Goal: Find contact information: Find contact information

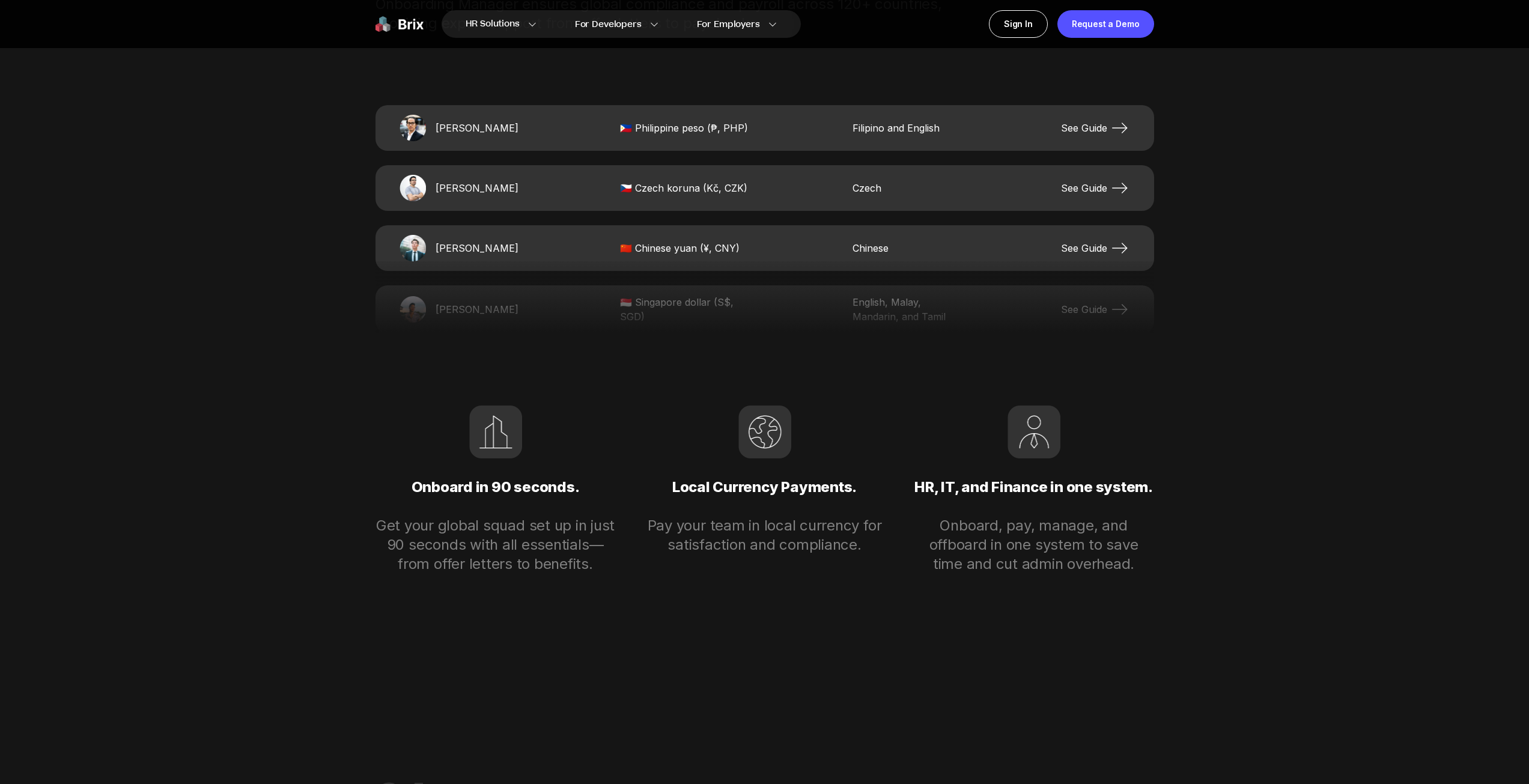
scroll to position [2762, 0]
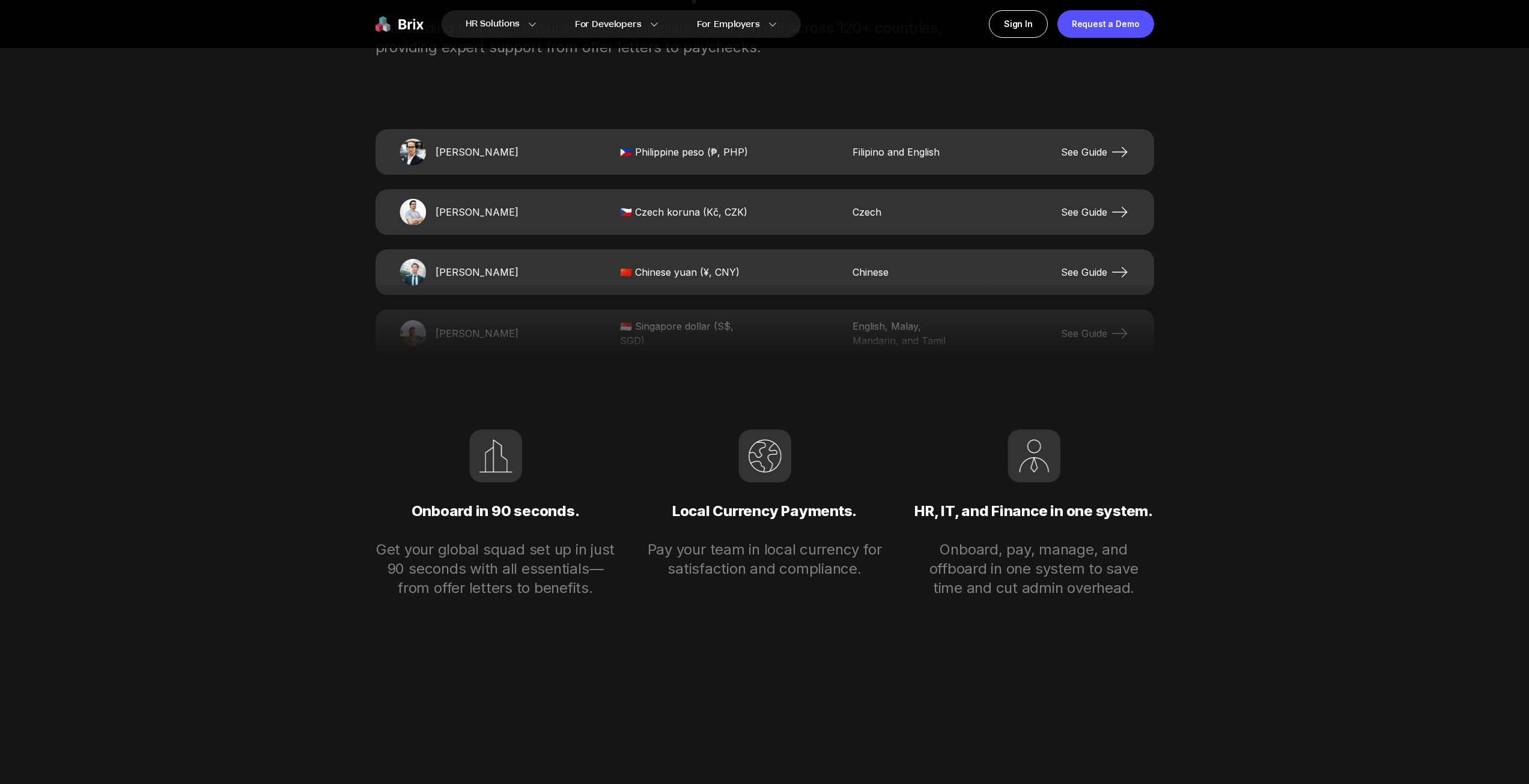
click at [406, 25] on img at bounding box center [400, 23] width 48 height 27
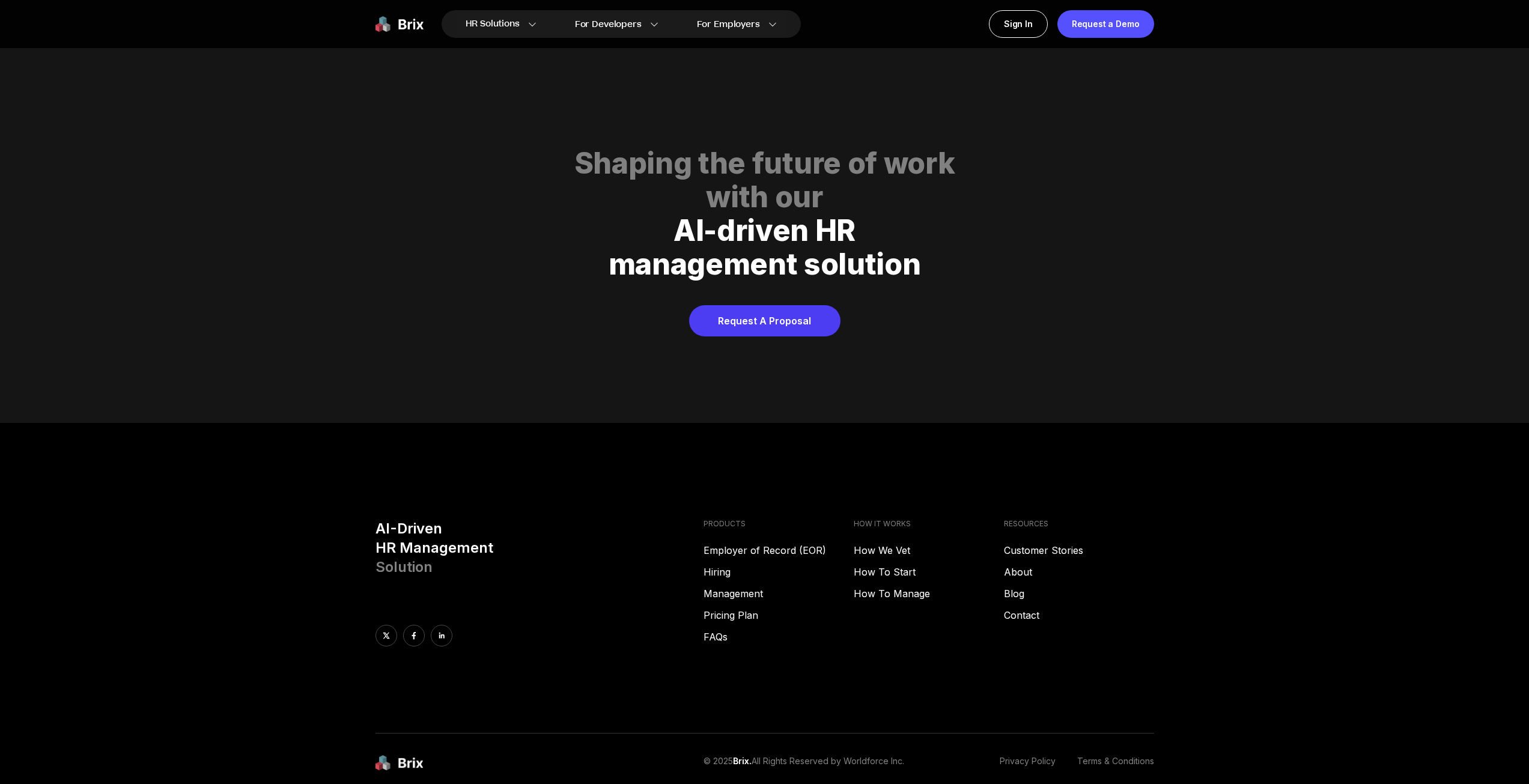
scroll to position [6136, 0]
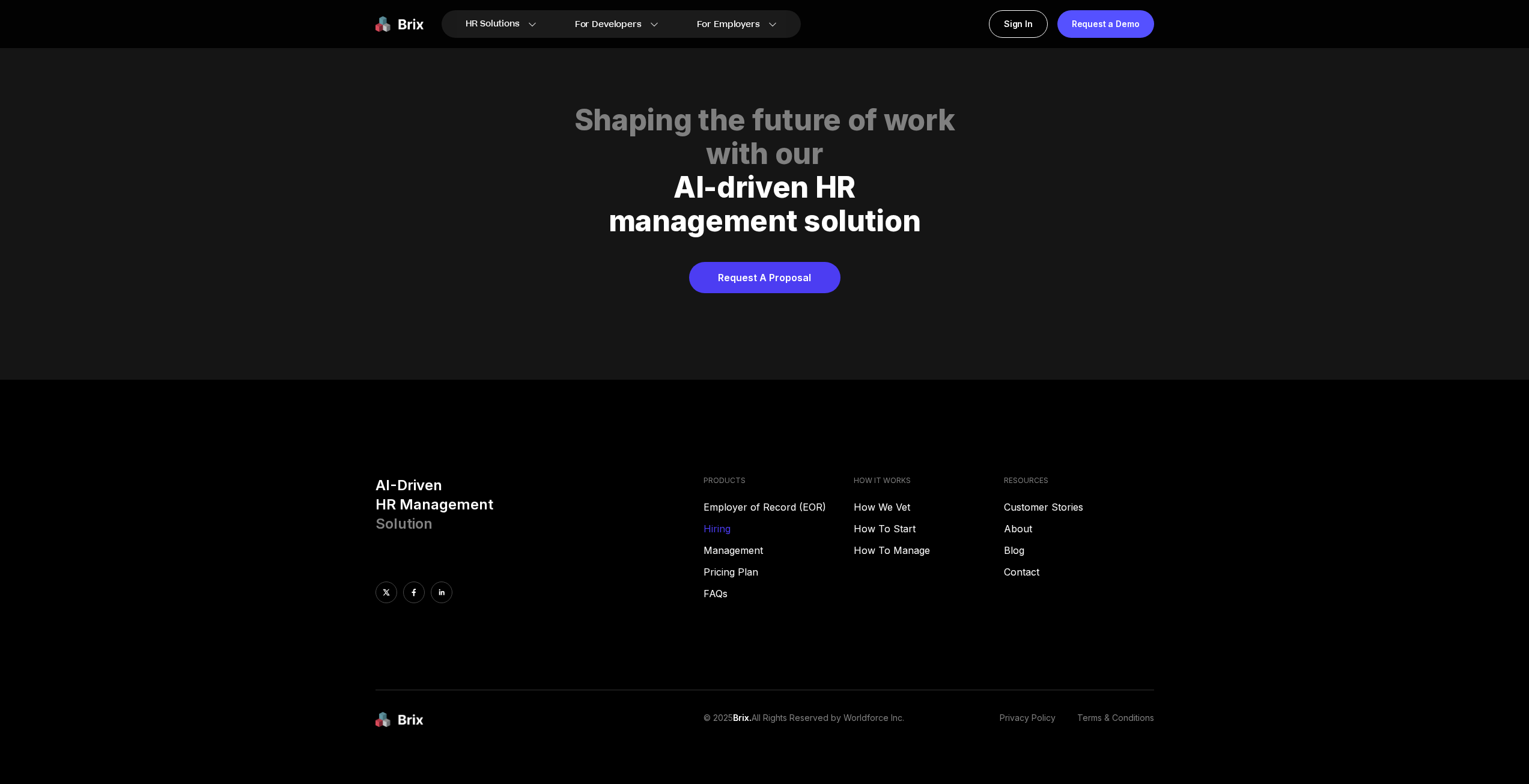
click at [728, 521] on link "Hiring" at bounding box center [778, 528] width 150 height 15
click at [1017, 564] on link "Contact" at bounding box center [1079, 572] width 150 height 15
click at [970, 244] on div "Shaping the future of work with our AI-driven HR management solution" at bounding box center [765, 183] width 779 height 159
click at [1022, 521] on link "About" at bounding box center [1079, 528] width 150 height 15
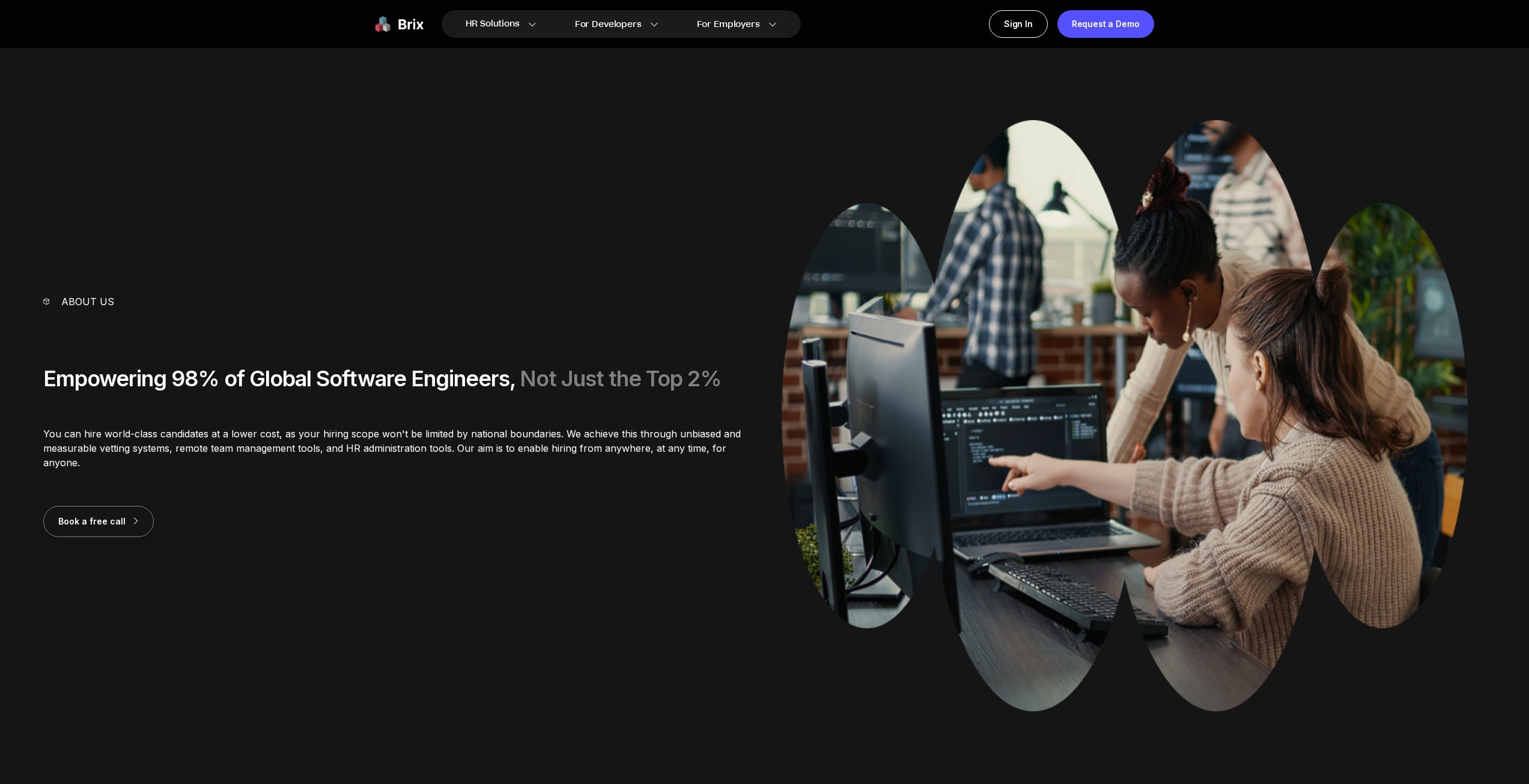
drag, startPoint x: 370, startPoint y: 19, endPoint x: 387, endPoint y: 24, distance: 17.7
click at [434, 33] on div "HR Solutions HR Solutions Recruiter HR Assistant Global Talent Network Onboardi…" at bounding box center [765, 24] width 865 height 48
